Goal: Task Accomplishment & Management: Use online tool/utility

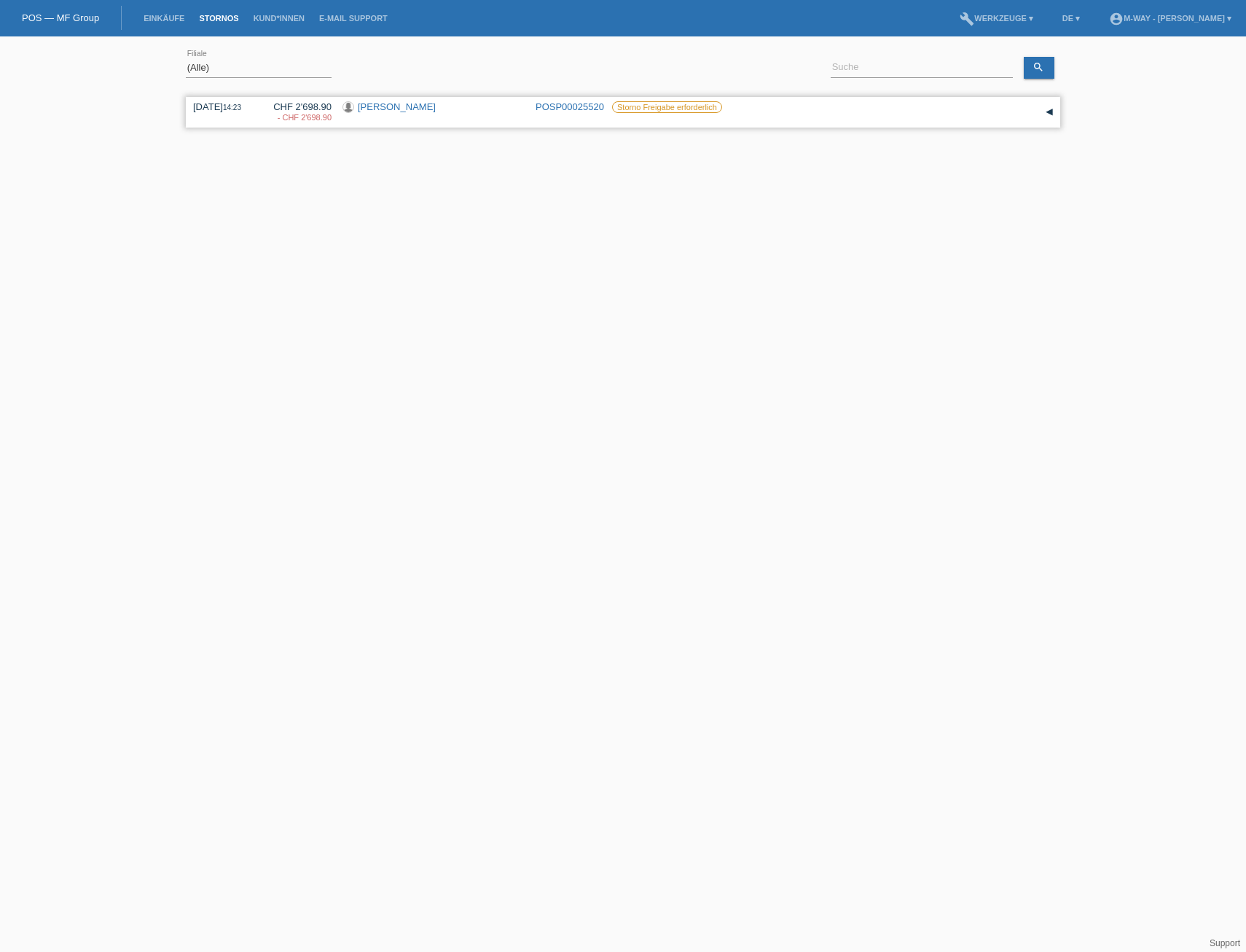
click at [428, 109] on link "[PERSON_NAME]" at bounding box center [397, 106] width 78 height 11
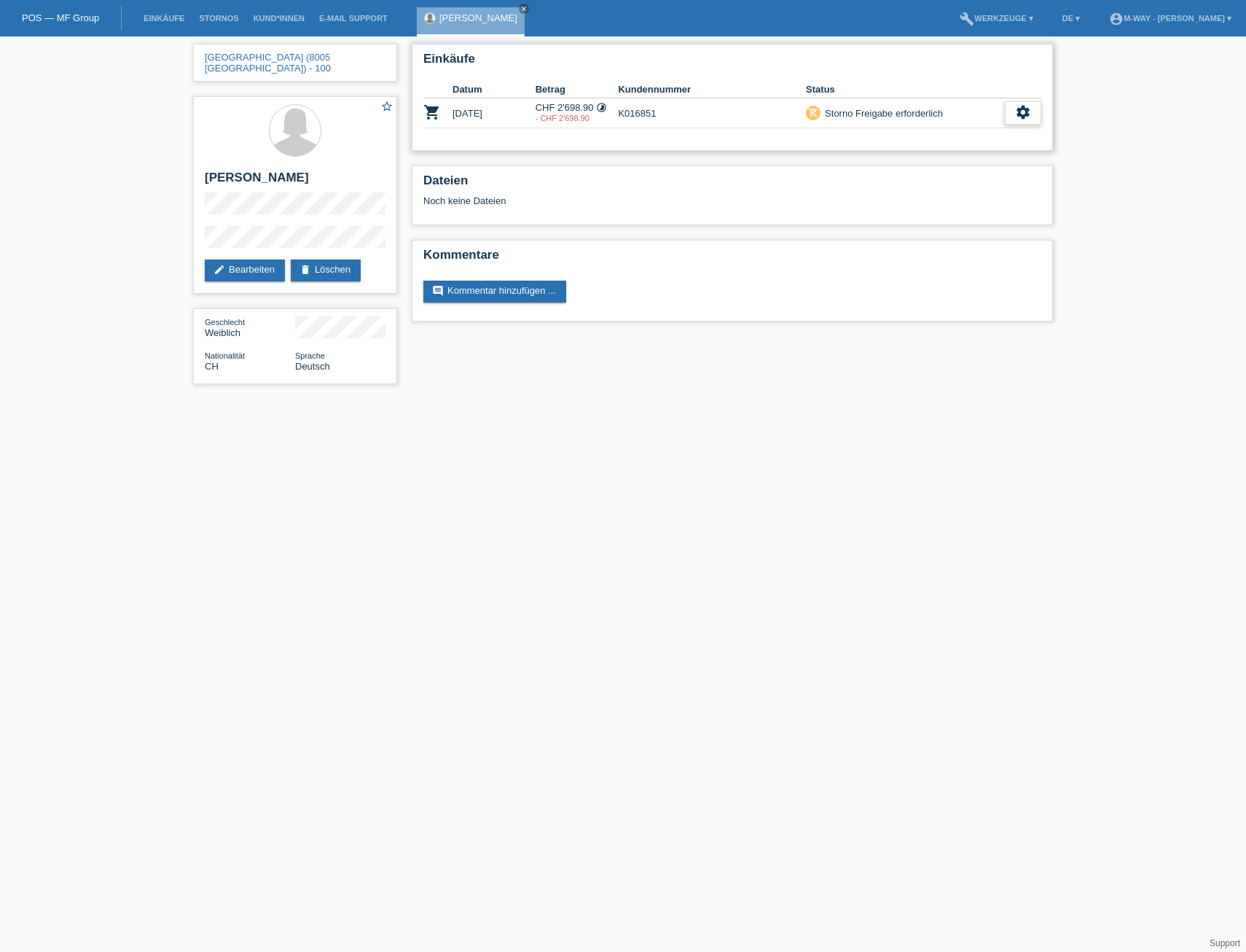
click at [1019, 111] on icon "settings" at bounding box center [1023, 112] width 16 height 16
click at [223, 16] on link "Stornos" at bounding box center [218, 18] width 54 height 9
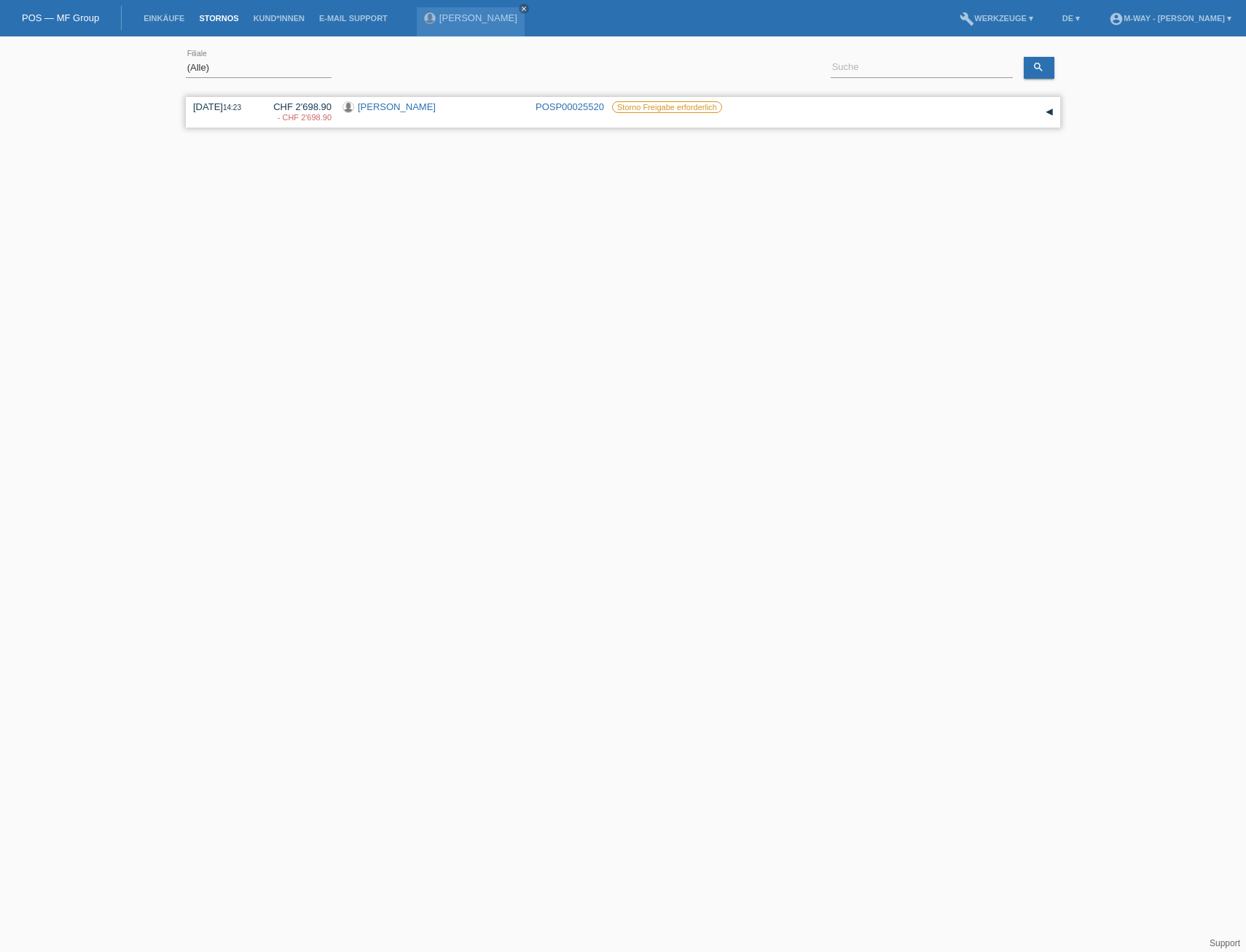
click at [1049, 112] on div "▾" at bounding box center [1050, 112] width 22 height 22
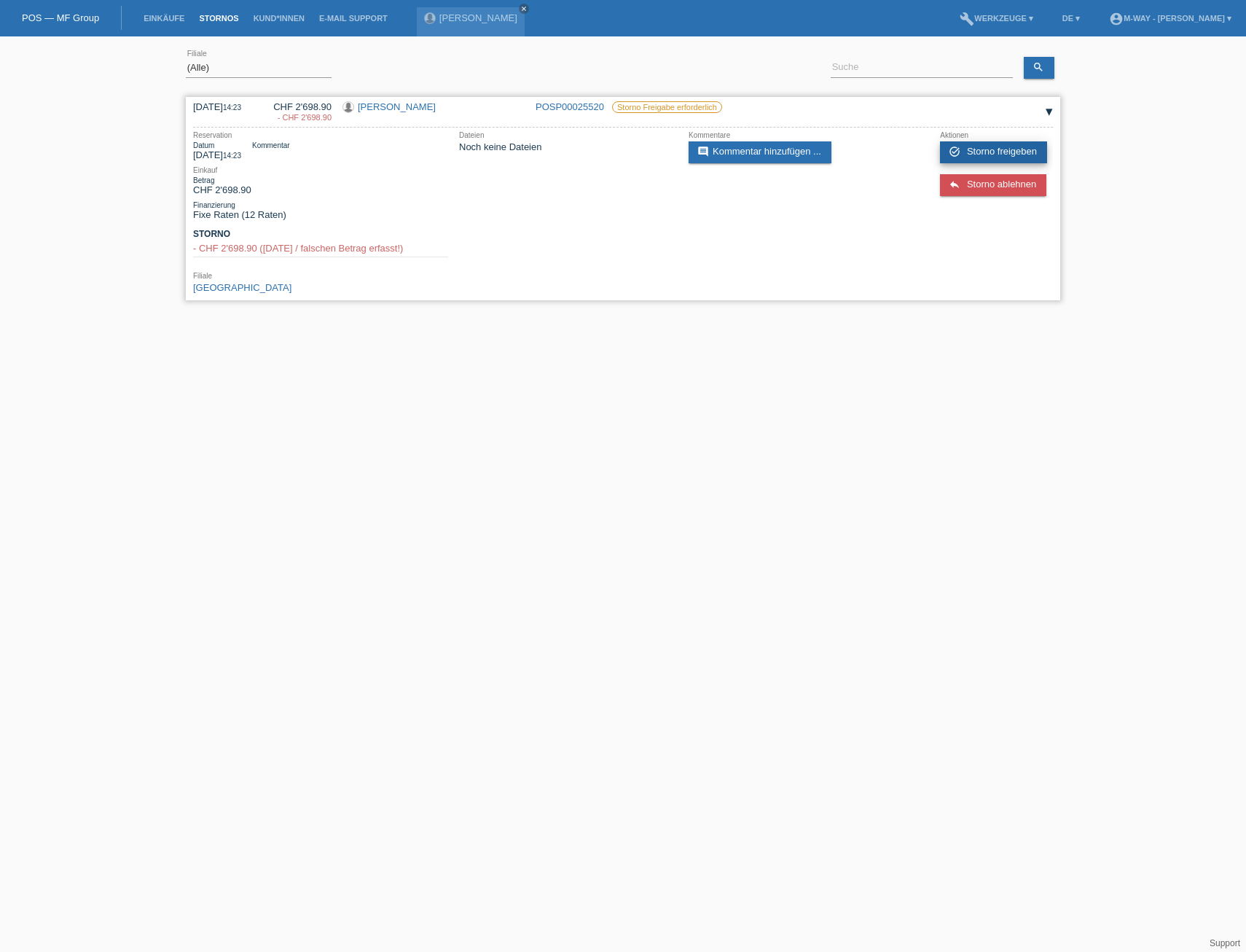
click at [998, 150] on span "Storno freigeben" at bounding box center [1002, 151] width 70 height 11
